Goal: Transaction & Acquisition: Purchase product/service

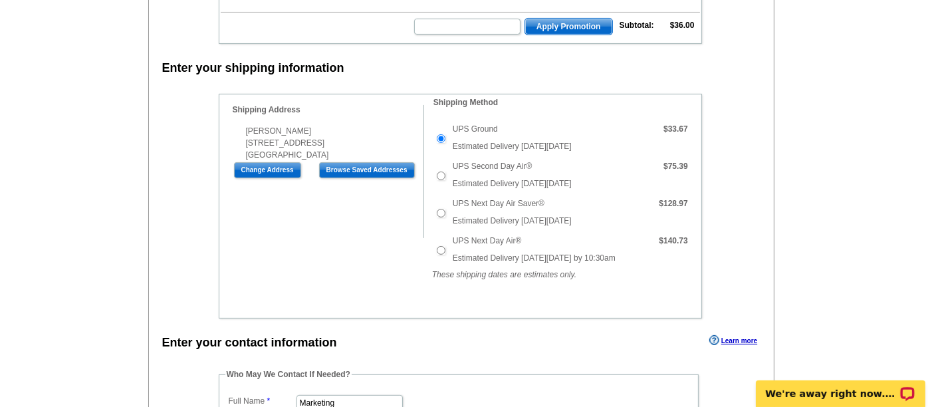
scroll to position [304, 0]
click at [441, 171] on input "UPS Second Day Air®" at bounding box center [441, 175] width 9 height 9
radio input "true"
type input "160"
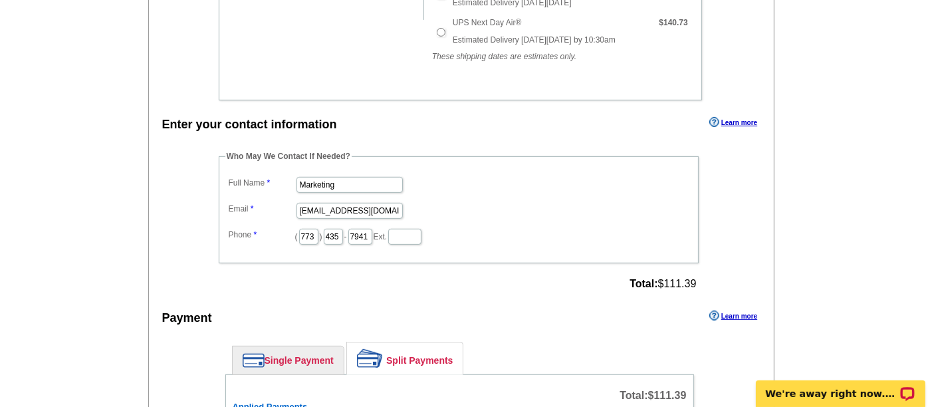
scroll to position [520, 0]
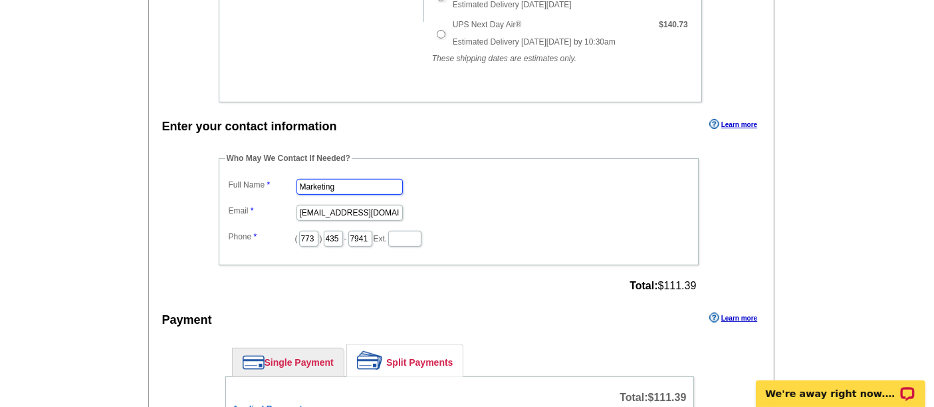
click at [372, 183] on input "Marketing" at bounding box center [349, 187] width 106 height 16
type input "[PERSON_NAME]"
click at [314, 205] on input "marketing@guaranteedrate.com" at bounding box center [349, 213] width 106 height 16
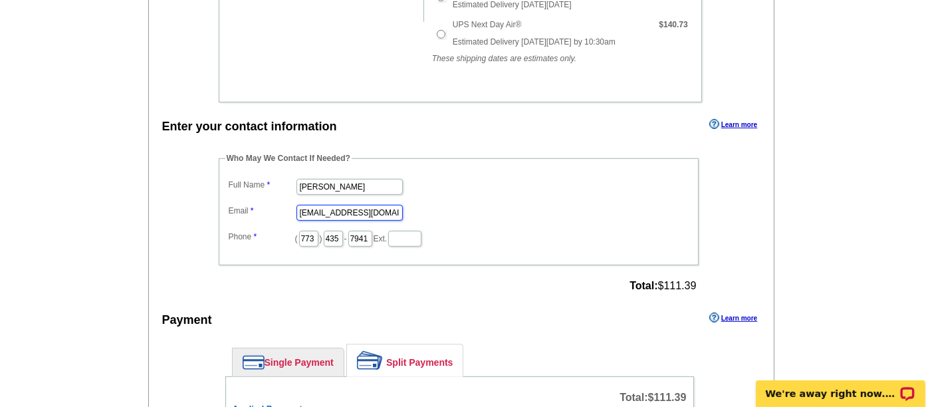
click at [314, 205] on input "marketing@guaranteedrate.com" at bounding box center [349, 213] width 106 height 16
type input "[PERSON_NAME][EMAIL_ADDRESS][PERSON_NAME][DOMAIN_NAME]"
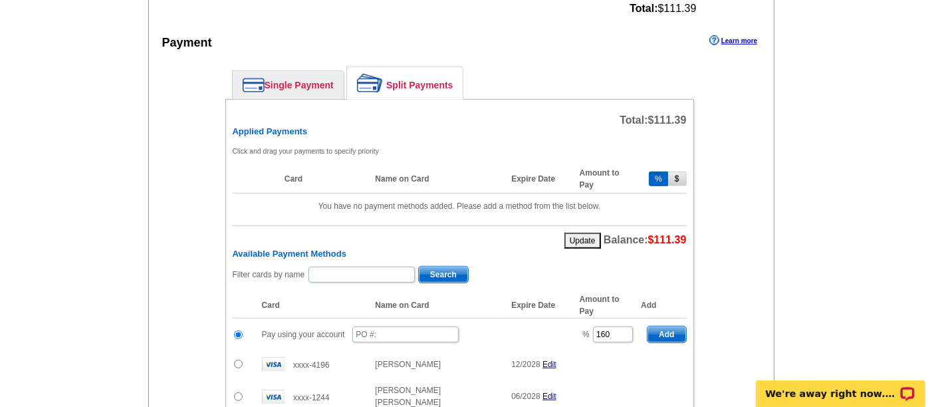
scroll to position [798, 0]
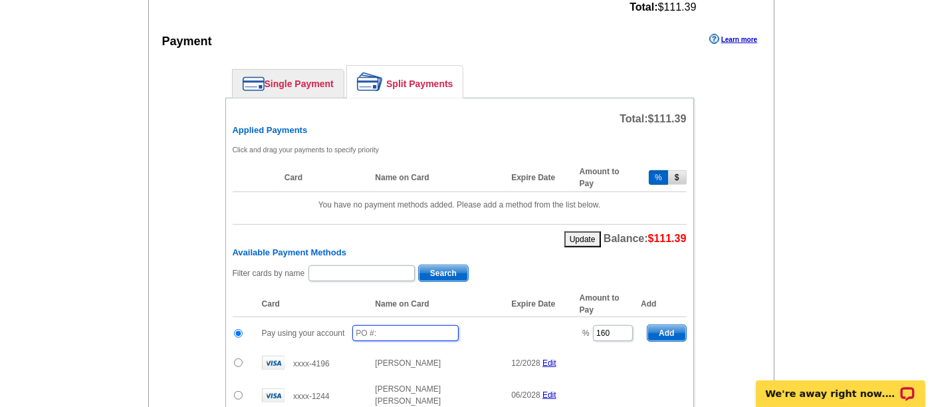
click at [370, 325] on input "text" at bounding box center [405, 333] width 106 height 16
click at [253, 78] on img at bounding box center [254, 83] width 22 height 15
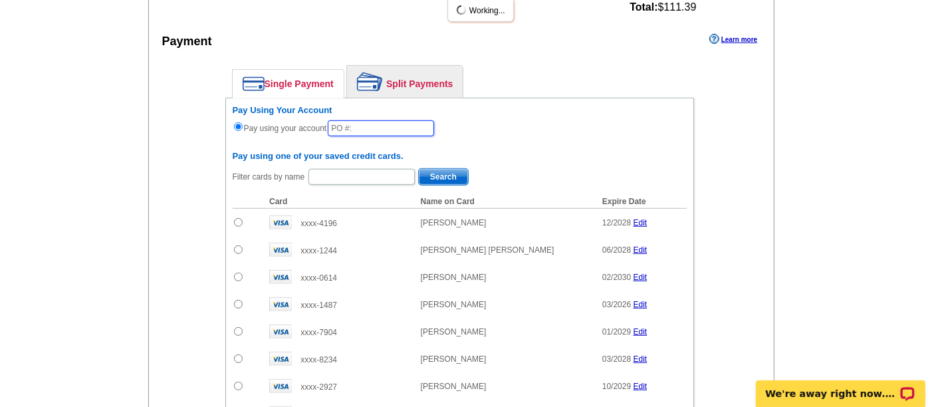
click at [397, 120] on input "text" at bounding box center [381, 128] width 106 height 16
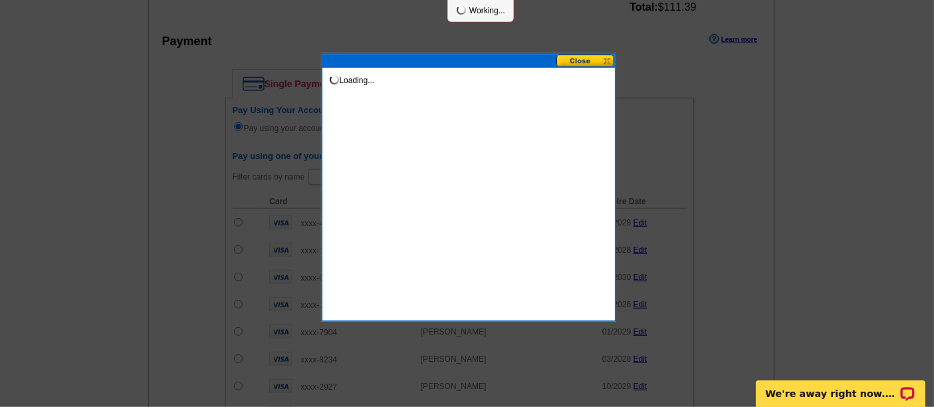
type input "08182025_1010_sb"
click at [457, 116] on div "Loading..." at bounding box center [468, 187] width 295 height 269
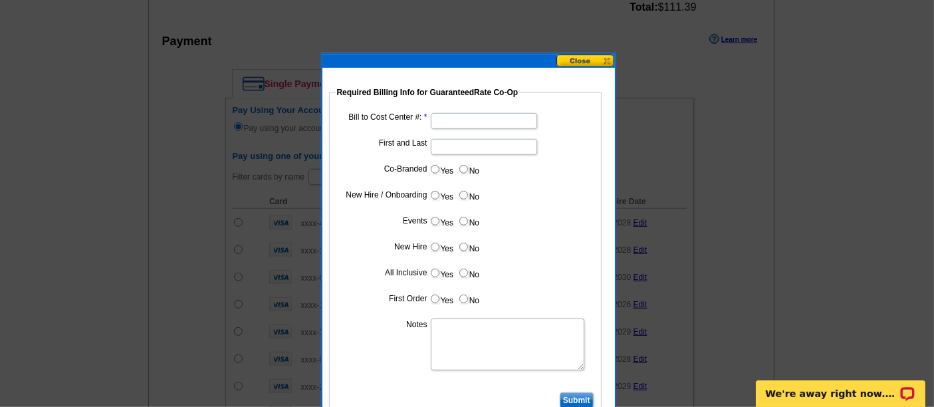
click at [448, 118] on input "Bill to Cost Center #:" at bounding box center [484, 121] width 106 height 16
paste input "1886"
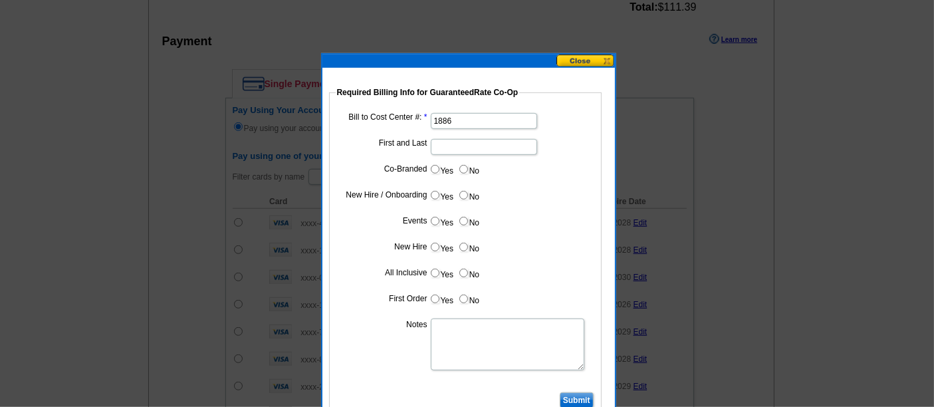
type input "1886"
click at [481, 144] on input "First and Last" at bounding box center [484, 147] width 106 height 16
type input "[PERSON_NAME]"
click at [467, 168] on label "No" at bounding box center [468, 169] width 21 height 15
click at [467, 168] on input "No" at bounding box center [463, 169] width 9 height 9
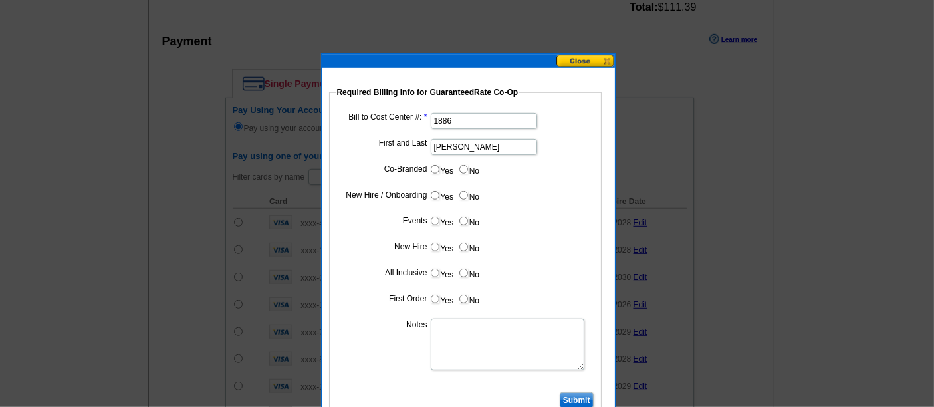
radio input "true"
click at [466, 196] on input "No" at bounding box center [463, 195] width 9 height 9
radio input "true"
click at [461, 218] on input "No" at bounding box center [463, 221] width 9 height 9
radio input "true"
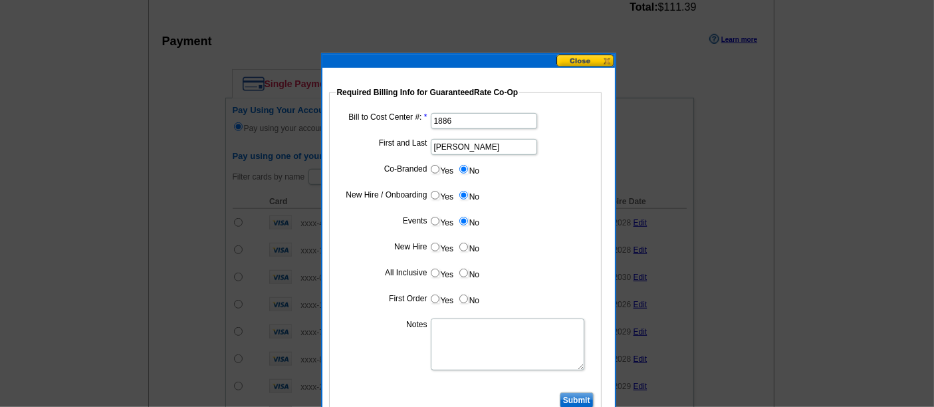
click at [462, 239] on label "No" at bounding box center [468, 246] width 21 height 15
click at [462, 243] on input "No" at bounding box center [463, 247] width 9 height 9
radio input "true"
click at [464, 274] on input "No" at bounding box center [463, 273] width 9 height 9
radio input "true"
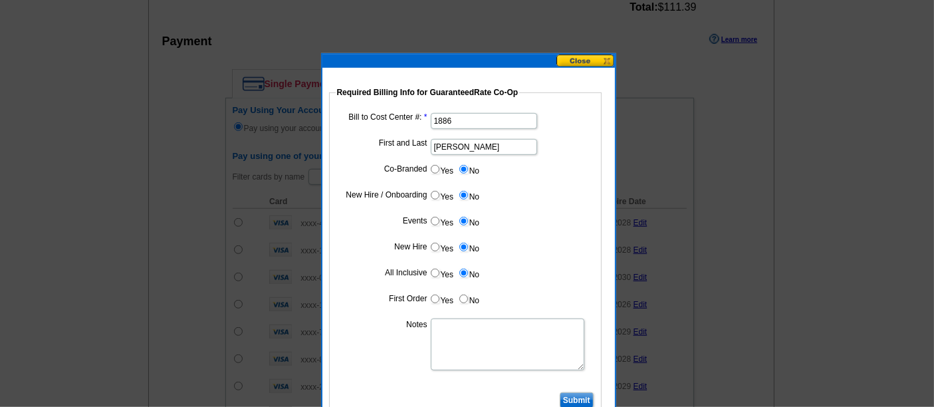
click at [463, 291] on label "No" at bounding box center [468, 298] width 21 height 15
click at [463, 294] on input "No" at bounding box center [463, 298] width 9 height 9
radio input "true"
click at [467, 338] on textarea "Notes" at bounding box center [508, 344] width 154 height 52
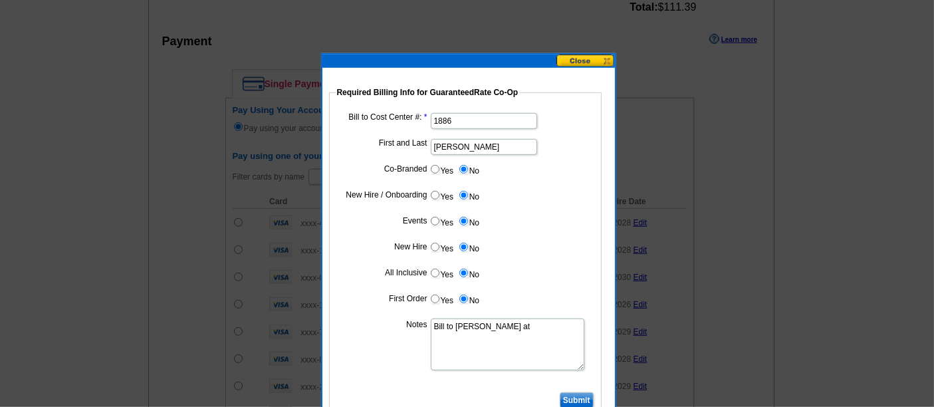
paste textarea "1886"
type textarea "Bill to Todd Fogel at 1886"
click at [590, 399] on input "Submit" at bounding box center [577, 400] width 34 height 16
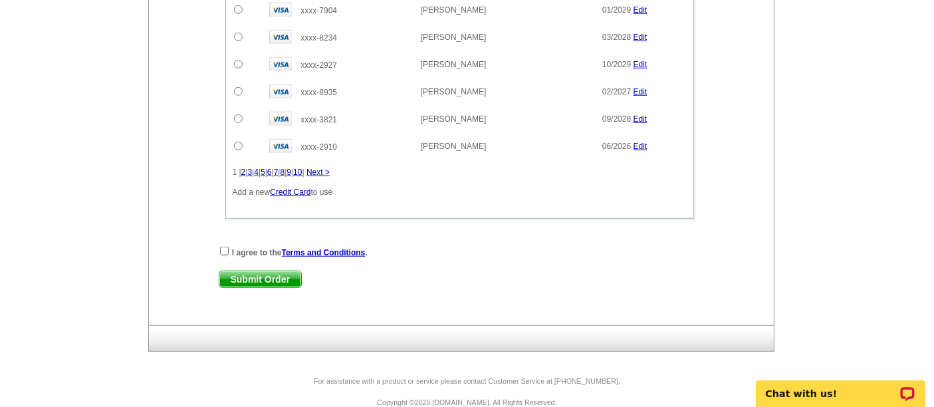
scroll to position [1119, 0]
click at [221, 247] on input "checkbox" at bounding box center [224, 251] width 9 height 9
checkbox input "true"
click at [245, 272] on span "Submit Order" at bounding box center [260, 280] width 82 height 16
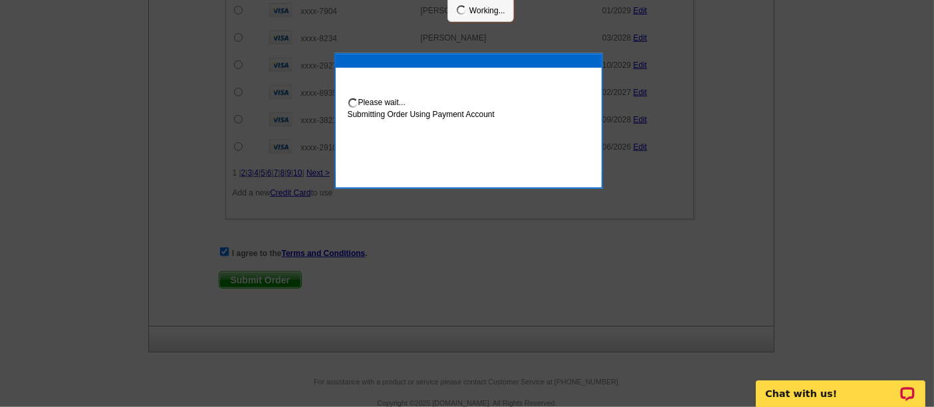
scroll to position [1186, 0]
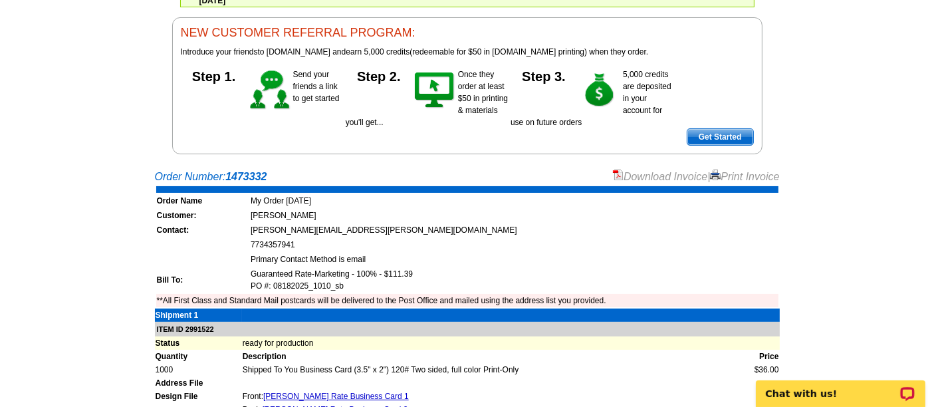
scroll to position [128, 0]
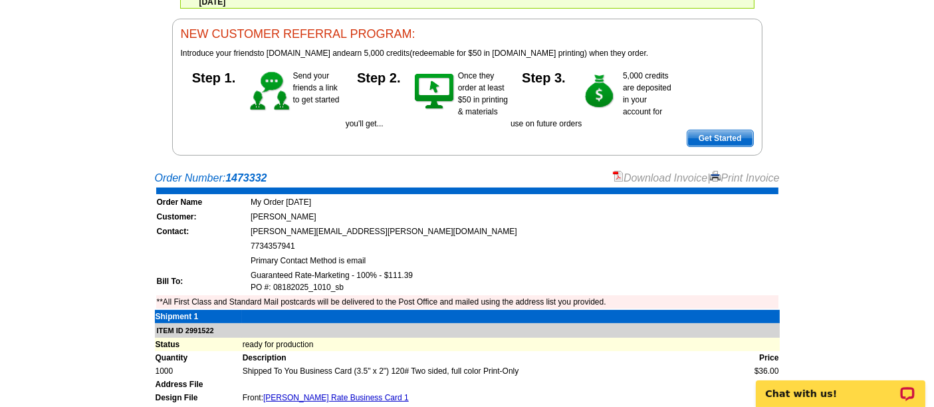
click at [632, 180] on link "Download Invoice" at bounding box center [660, 177] width 94 height 11
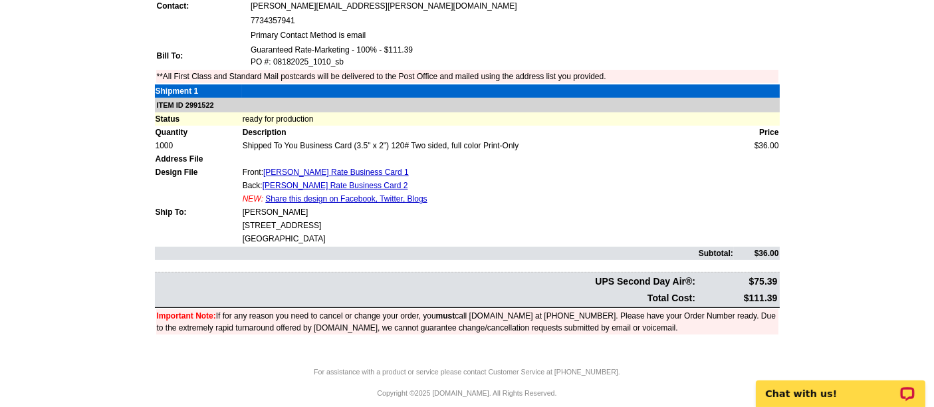
scroll to position [0, 0]
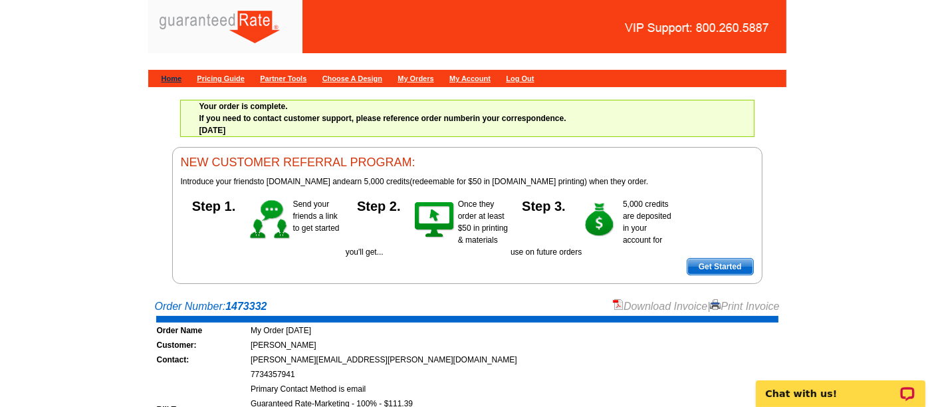
click at [164, 78] on link "Home" at bounding box center [172, 78] width 21 height 8
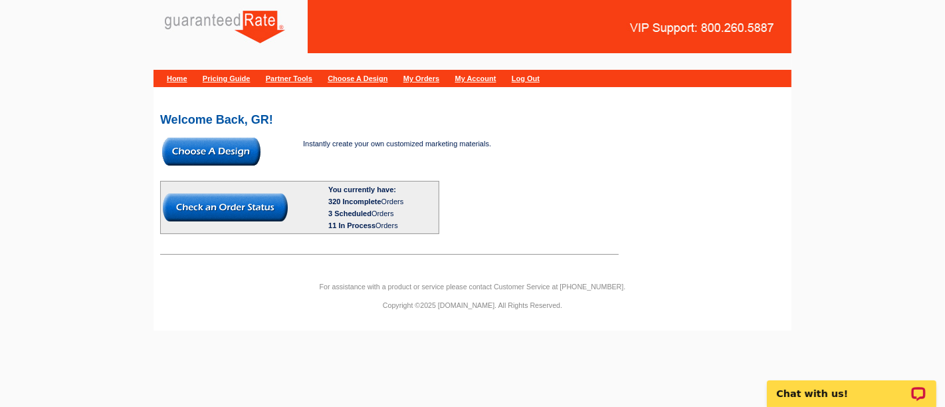
click at [206, 144] on img at bounding box center [211, 152] width 98 height 28
